Goal: Use online tool/utility: Use online tool/utility

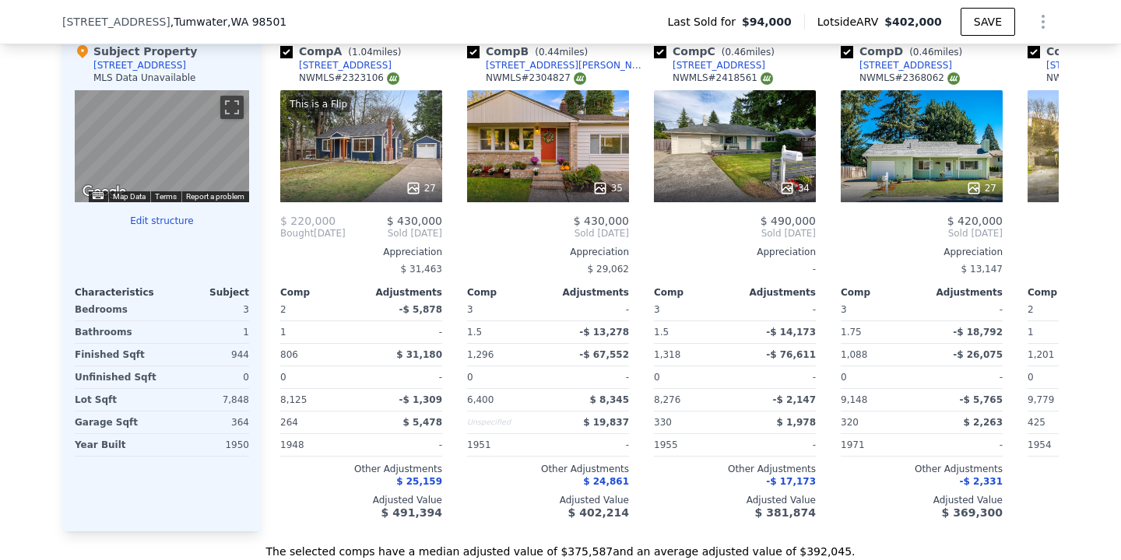
scroll to position [1697, 0]
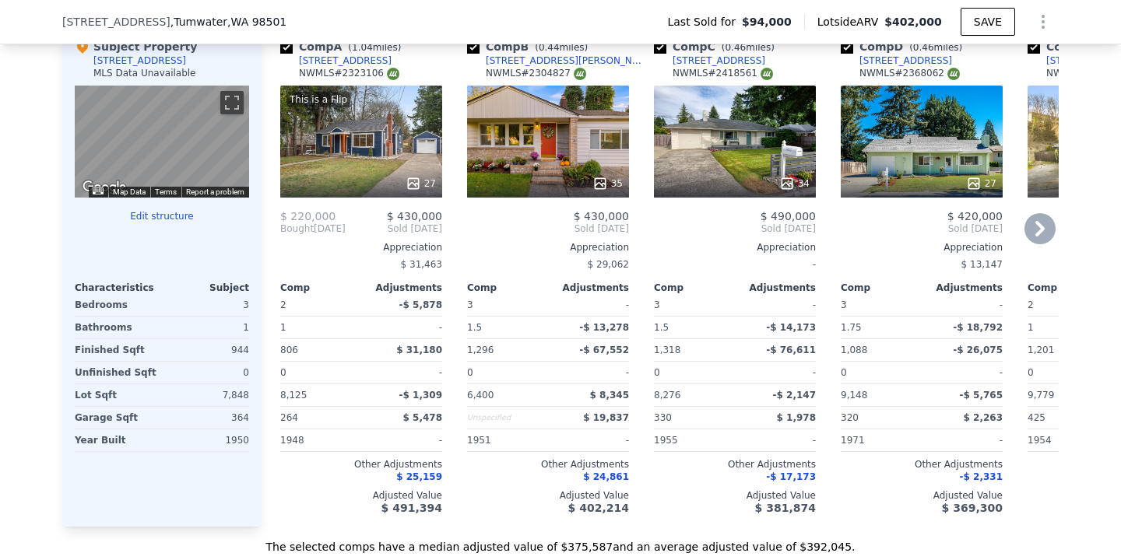
click at [1042, 230] on icon at bounding box center [1039, 229] width 9 height 16
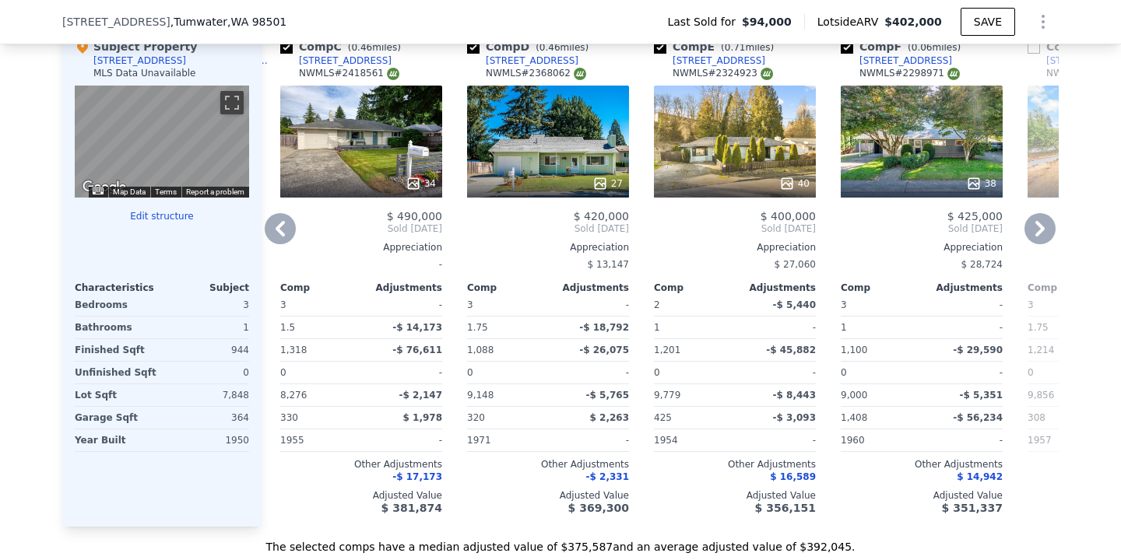
click at [1042, 230] on icon at bounding box center [1039, 229] width 9 height 16
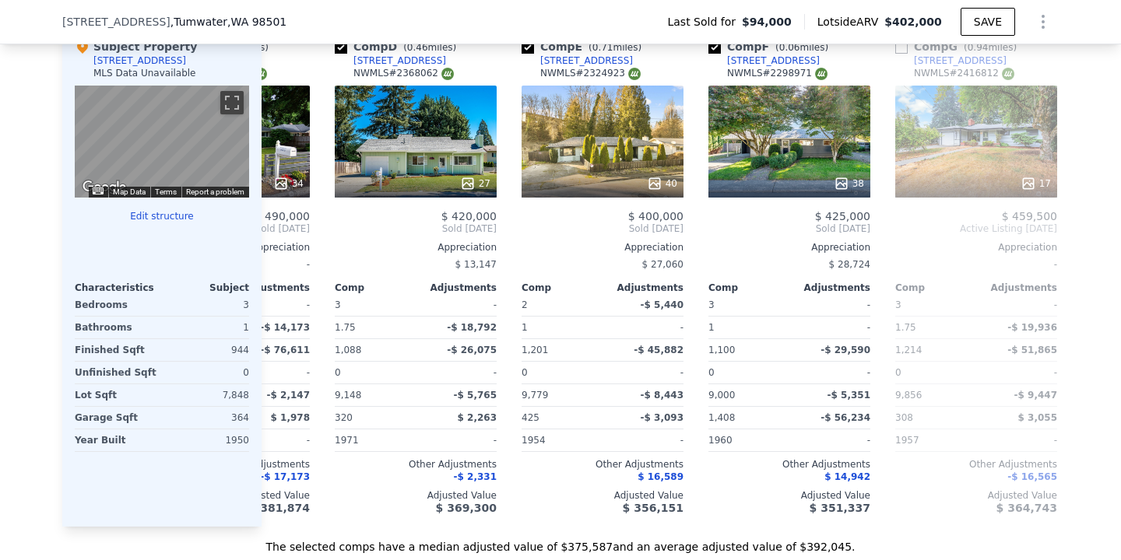
scroll to position [0, 548]
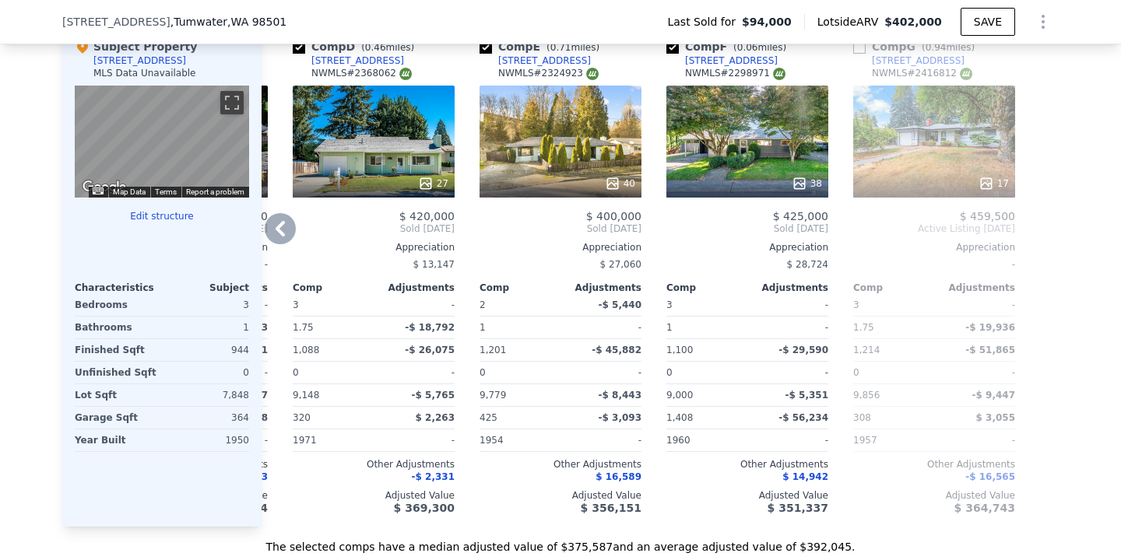
click at [280, 232] on icon at bounding box center [279, 229] width 9 height 16
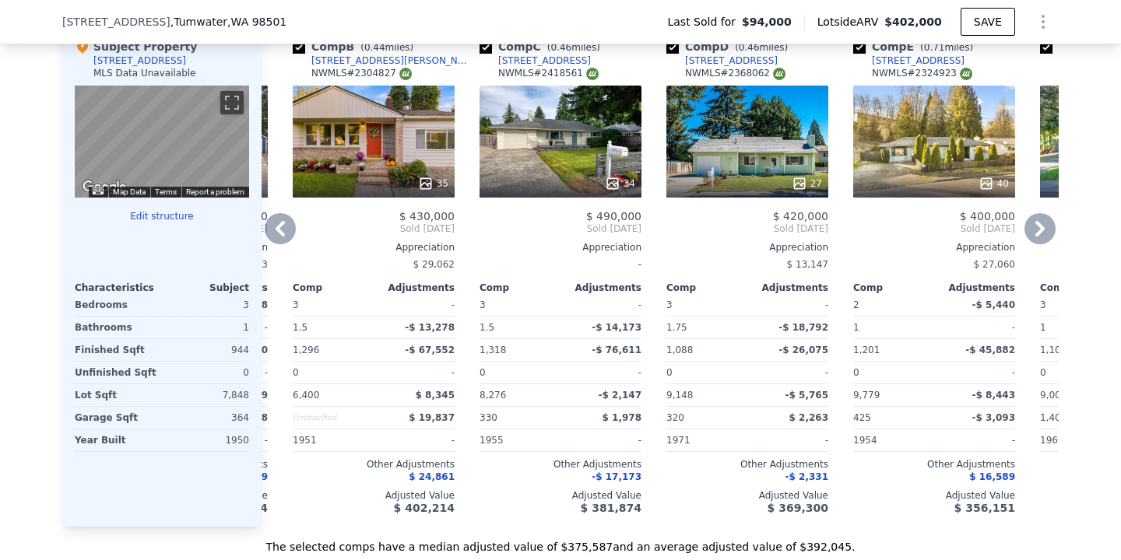
click at [282, 235] on icon at bounding box center [279, 229] width 9 height 16
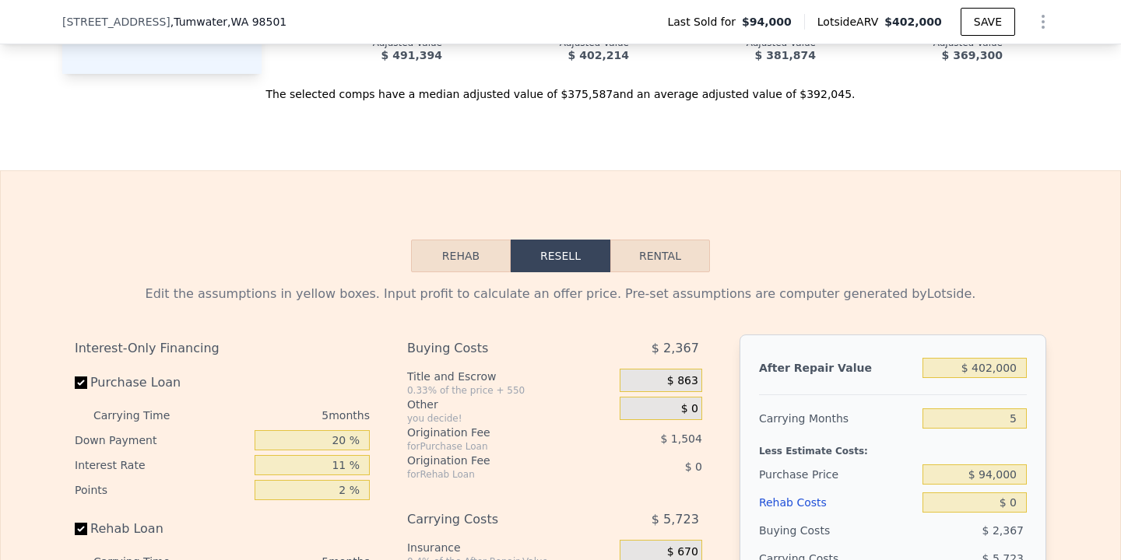
scroll to position [2201, 0]
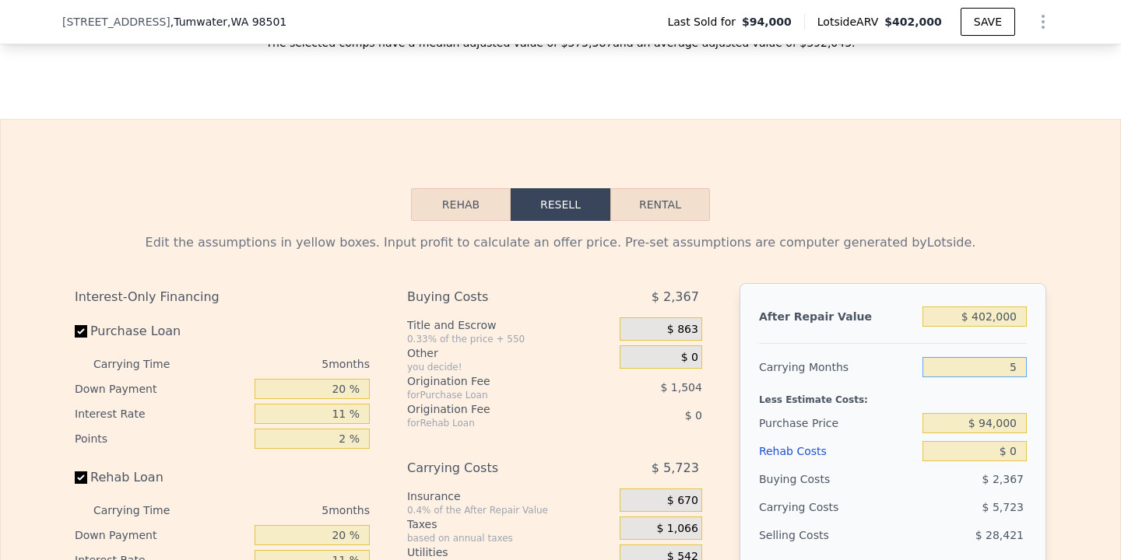
click at [1014, 363] on input "5" at bounding box center [974, 367] width 104 height 20
type input "3"
type input "$ 273,778"
type input "3"
click at [992, 425] on input "$ 94,000" at bounding box center [974, 423] width 104 height 20
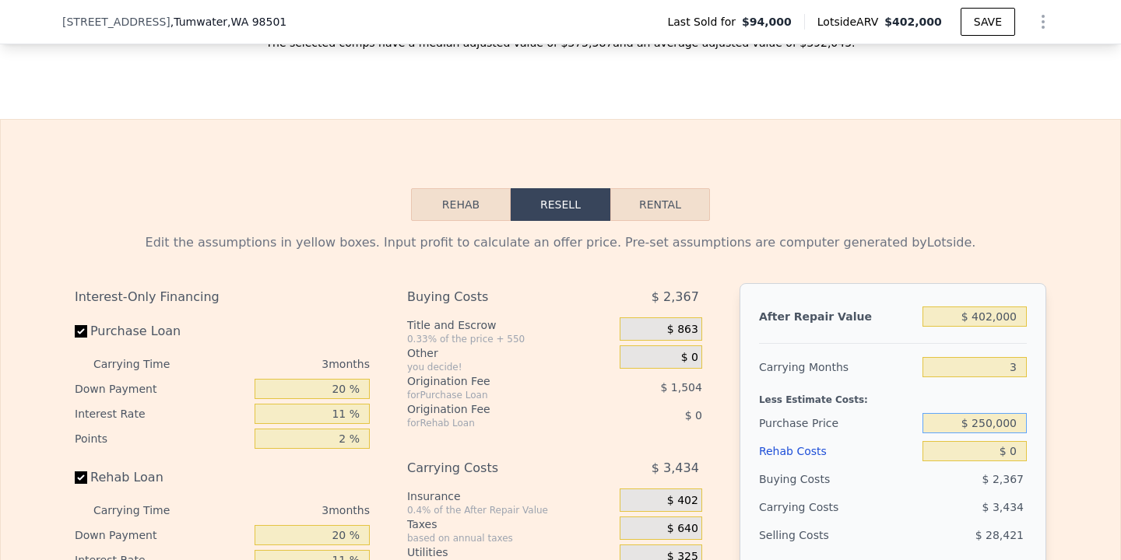
type input "$ 250,000"
click at [1005, 450] on input "$ 0" at bounding box center [974, 451] width 104 height 20
type input "$ 111,330"
type input "$ 250"
type input "$ 111,070"
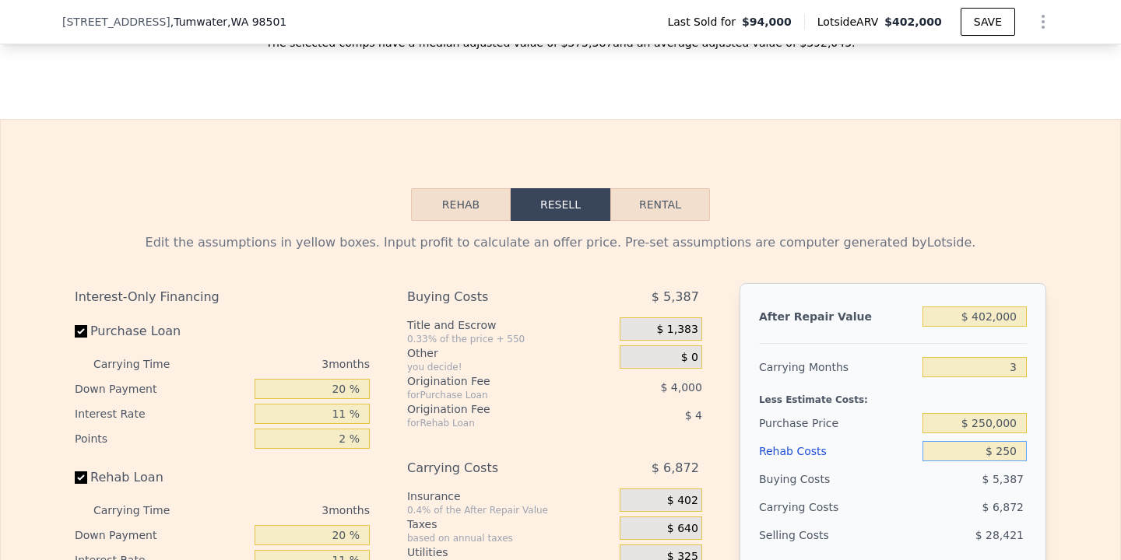
type input "$ 2,500"
type input "$ 108,736"
type input "$ 25,000"
type input "$ 85,381"
type input "$ 25,000"
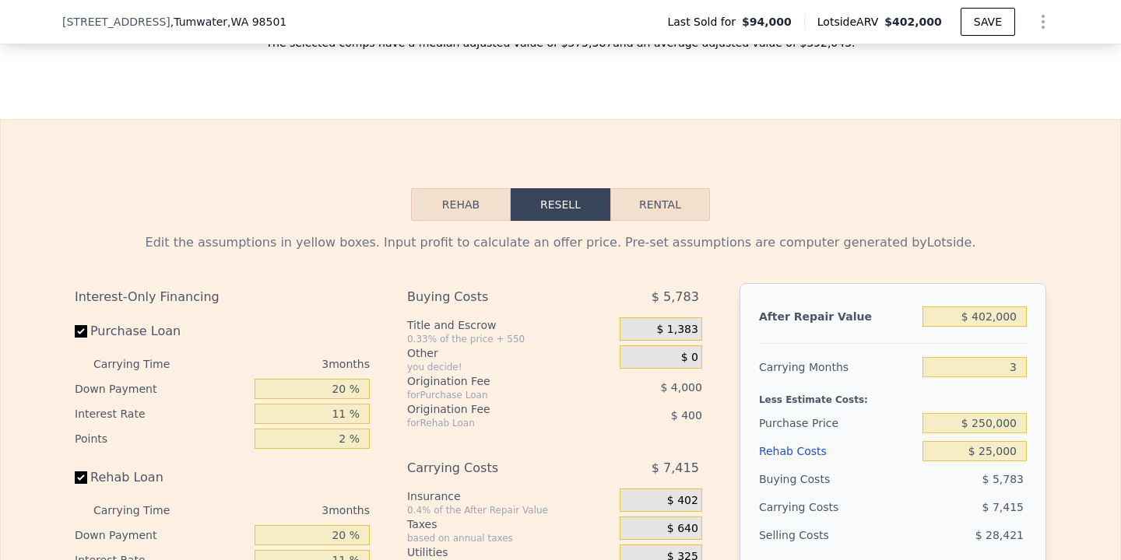
click at [1068, 472] on div "Edit the assumptions in yellow boxes. Input profit to calculate an offer price.…" at bounding box center [560, 510] width 1119 height 579
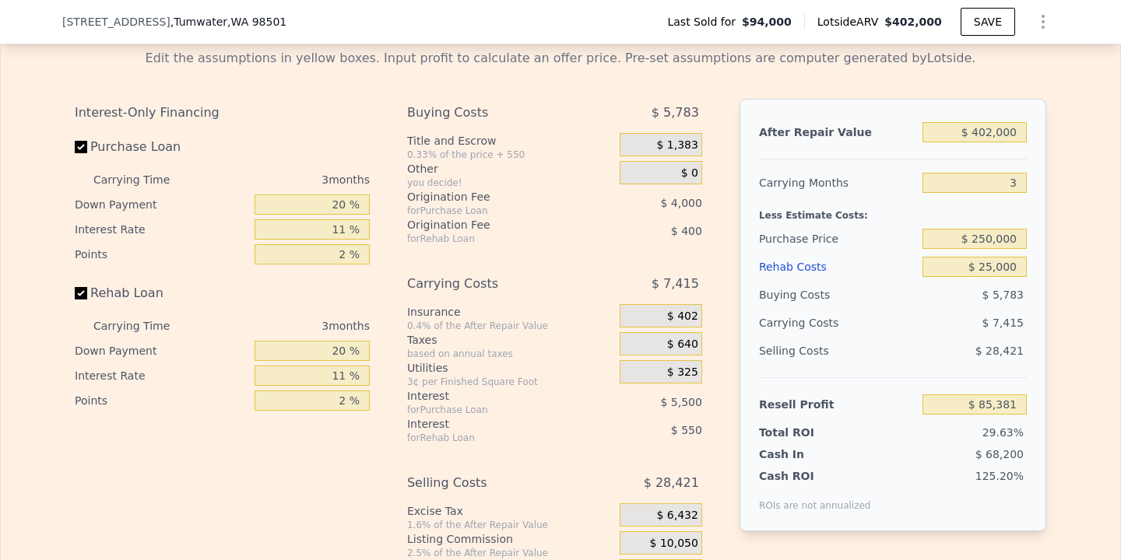
scroll to position [2381, 0]
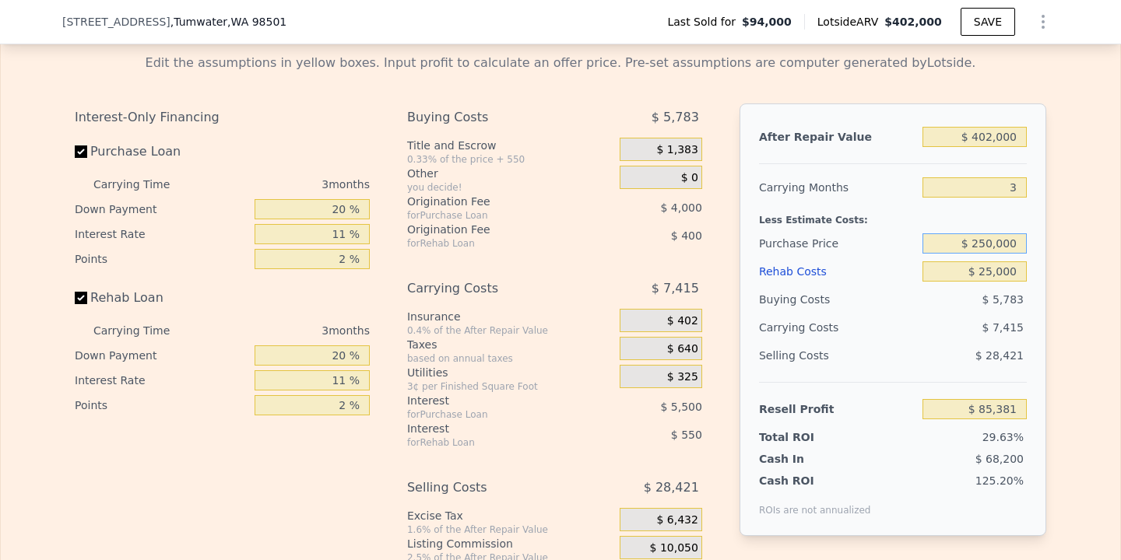
click at [986, 236] on input "$ 250,000" at bounding box center [974, 243] width 104 height 20
type input "$ 300,000"
click at [1114, 358] on div "Edit the assumptions in yellow boxes. Input profit to calculate an offer price.…" at bounding box center [560, 330] width 1119 height 579
type input "$ 33,314"
click at [989, 244] on input "$ 300,000" at bounding box center [974, 243] width 104 height 20
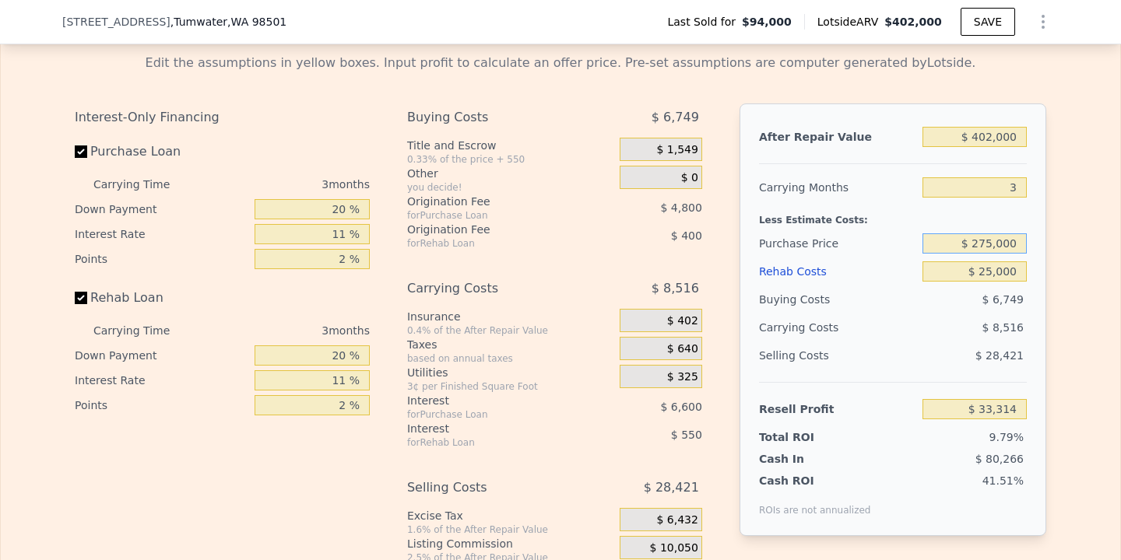
type input "$ 275,000"
click at [1068, 328] on div "Edit the assumptions in yellow boxes. Input profit to calculate an offer price.…" at bounding box center [560, 330] width 1119 height 579
type input "$ 59,346"
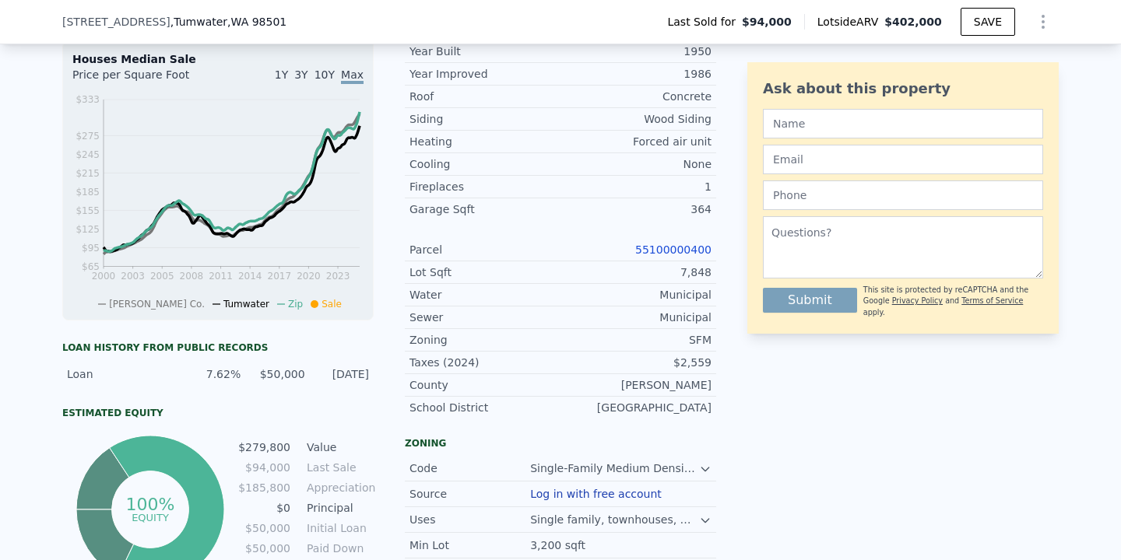
scroll to position [5, 0]
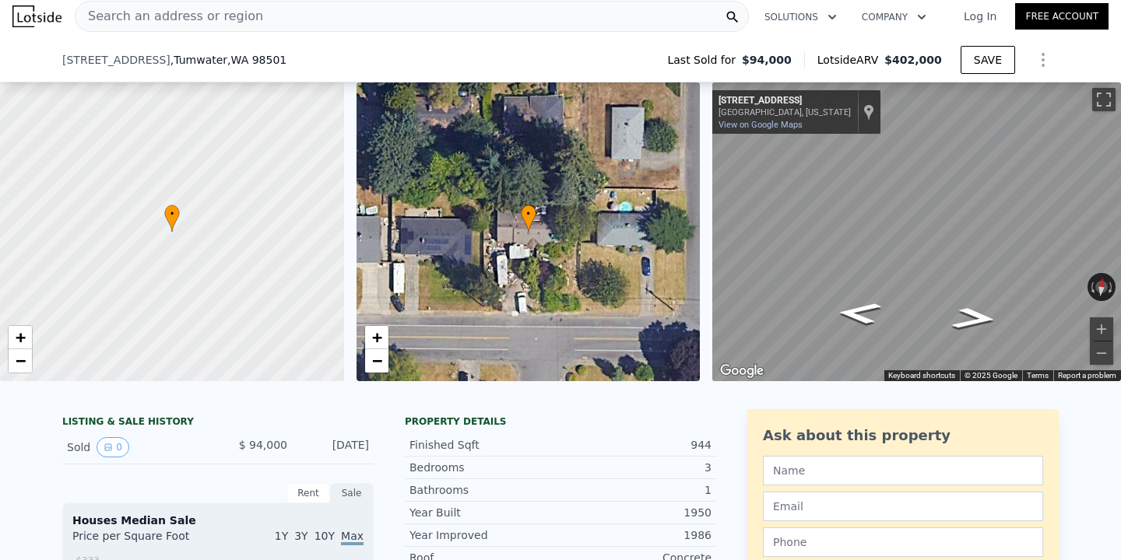
type input "5"
type input "$ 0"
type input "$ 271,489"
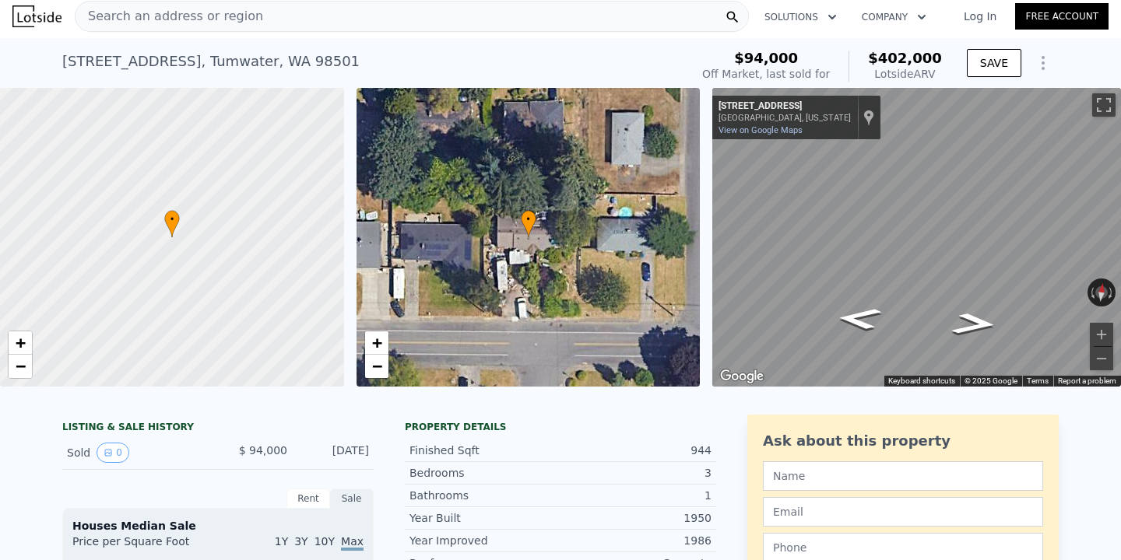
click at [336, 26] on div "Search an address or region" at bounding box center [412, 16] width 674 height 31
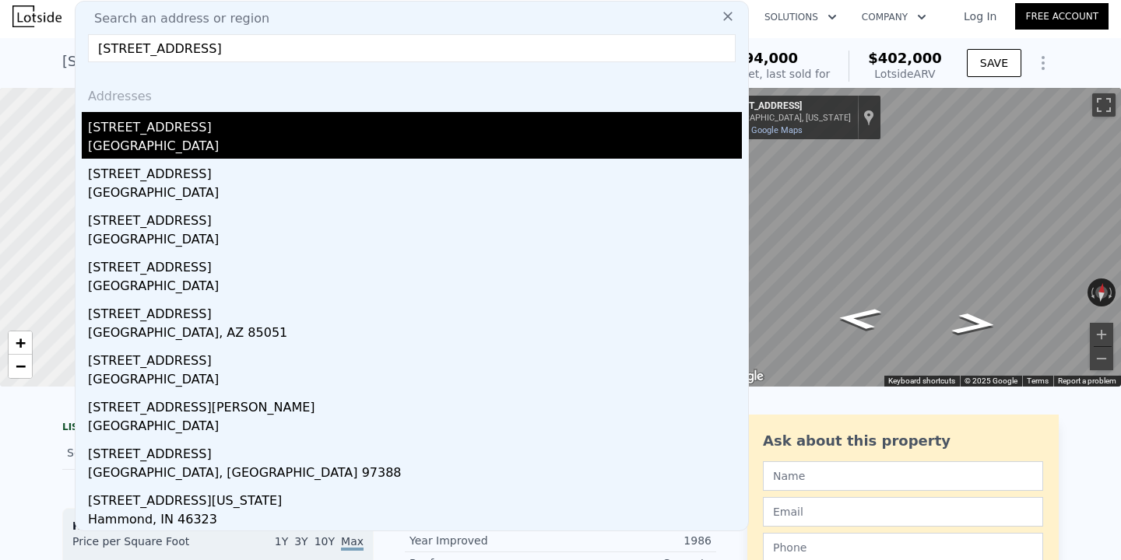
type input "[STREET_ADDRESS]"
click at [237, 118] on div "[STREET_ADDRESS]" at bounding box center [415, 124] width 654 height 25
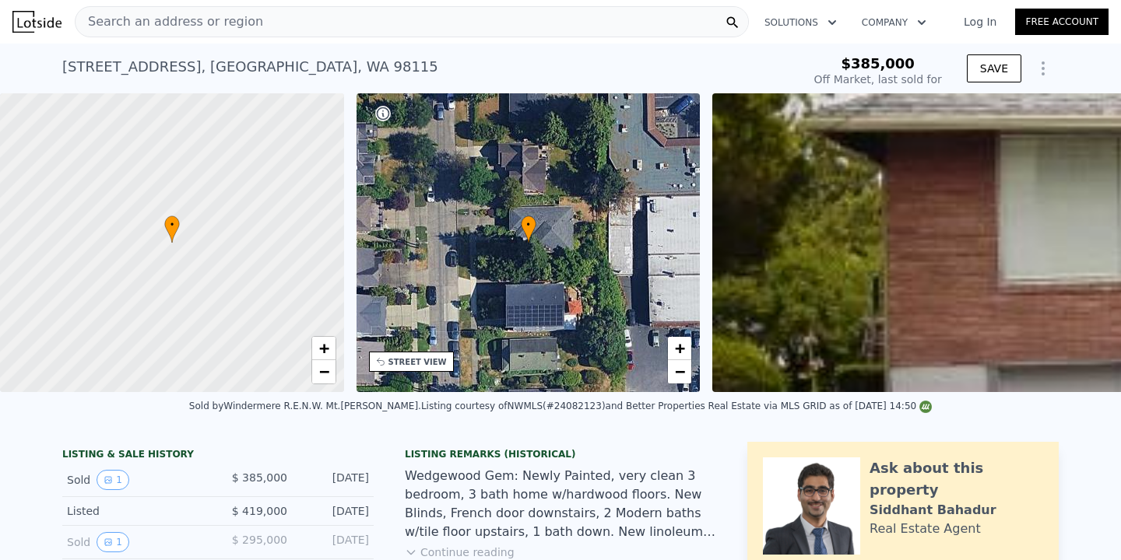
click at [293, 23] on div "Search an address or region" at bounding box center [412, 21] width 674 height 31
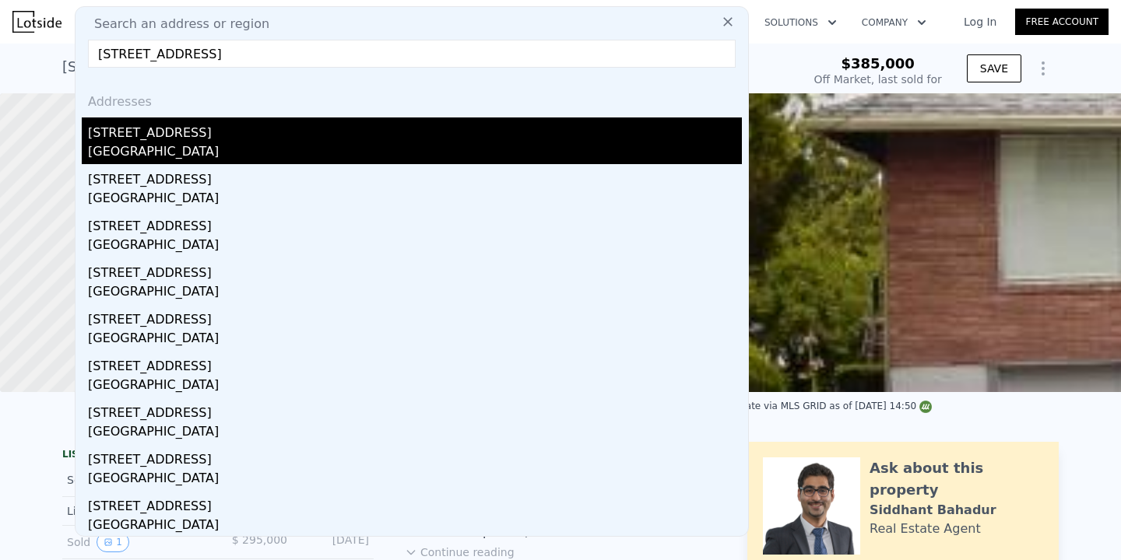
type input "[STREET_ADDRESS]"
click at [332, 122] on div "[STREET_ADDRESS]" at bounding box center [415, 130] width 654 height 25
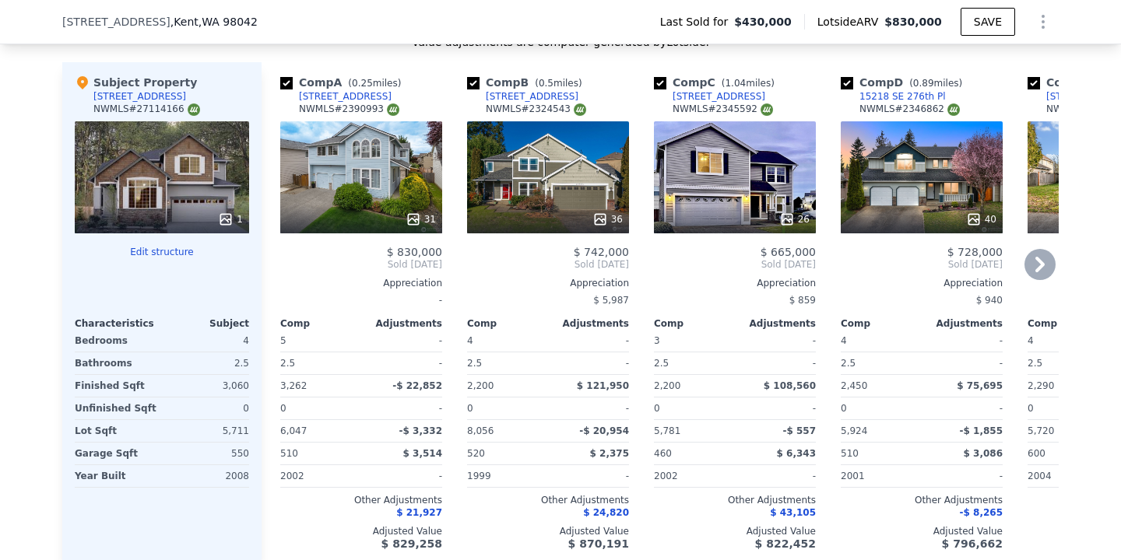
scroll to position [1609, 0]
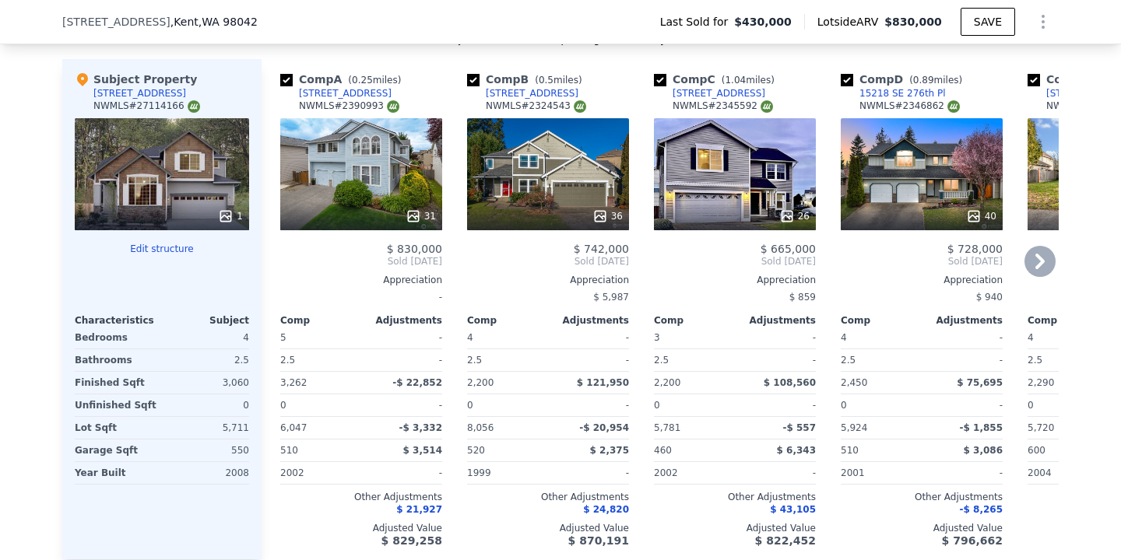
click at [1044, 264] on icon at bounding box center [1039, 261] width 31 height 31
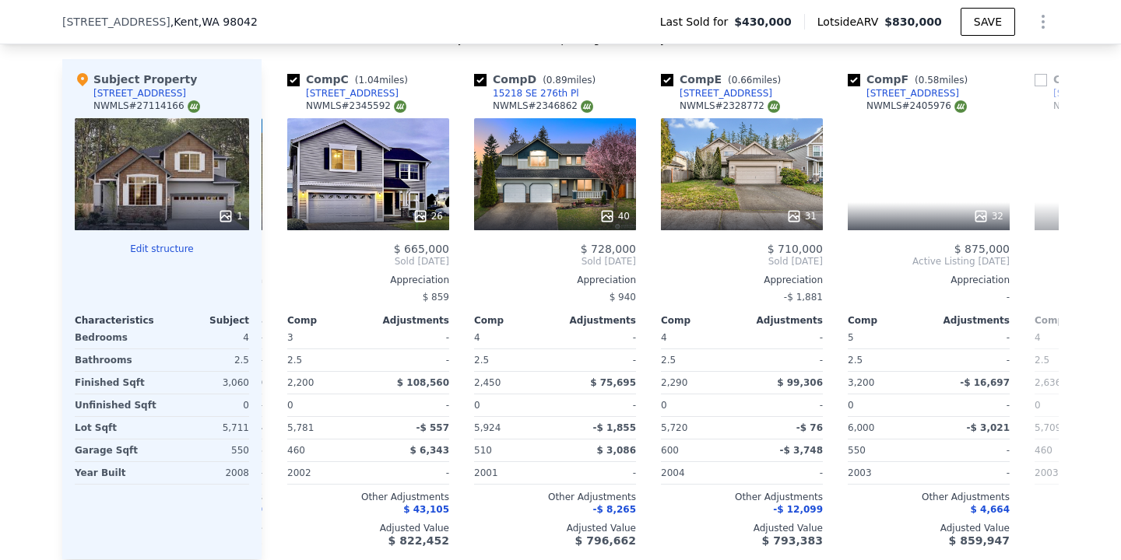
scroll to position [0, 374]
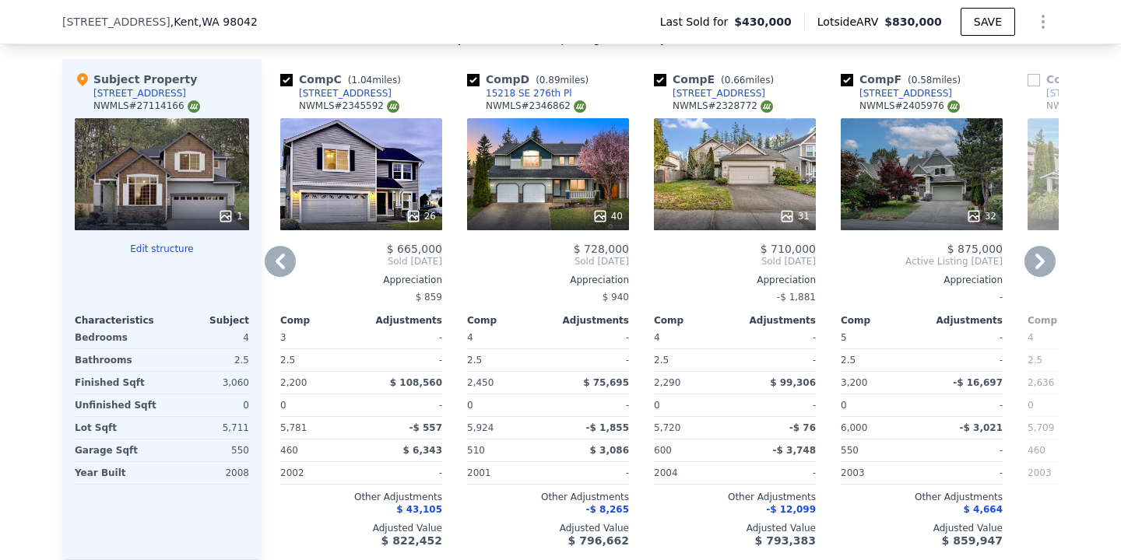
click at [1044, 264] on icon at bounding box center [1039, 261] width 31 height 31
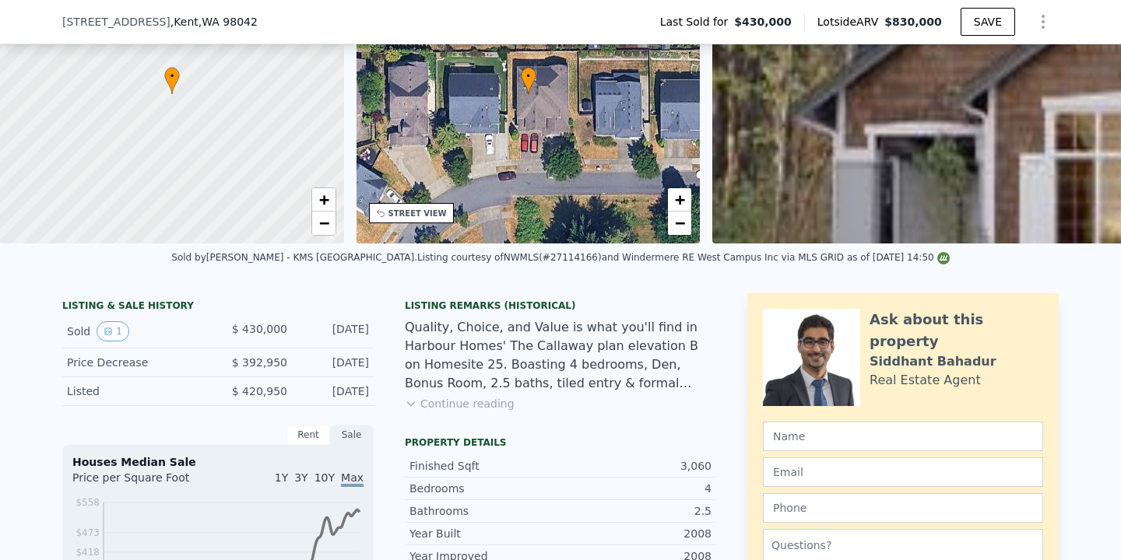
scroll to position [0, 0]
